Goal: Find specific page/section: Find specific page/section

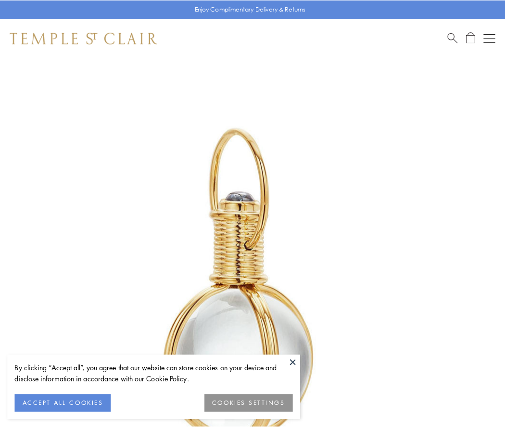
scroll to position [251, 0]
